Goal: Book appointment/travel/reservation

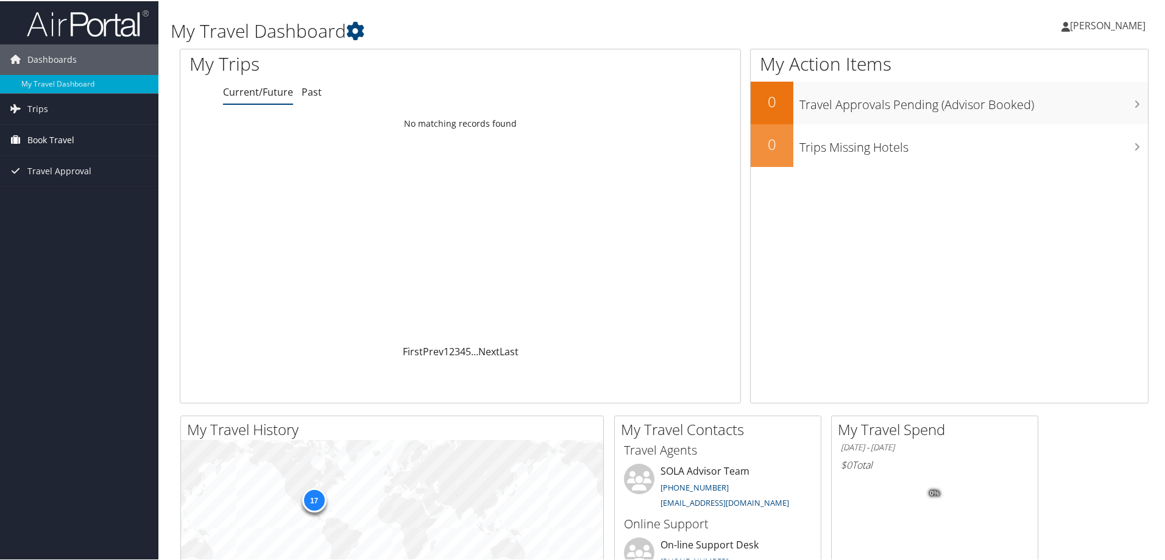
click at [63, 137] on span "Book Travel" at bounding box center [50, 139] width 47 height 30
click at [77, 177] on link "Book/Manage Online Trips" at bounding box center [79, 181] width 158 height 18
